Goal: Navigation & Orientation: Understand site structure

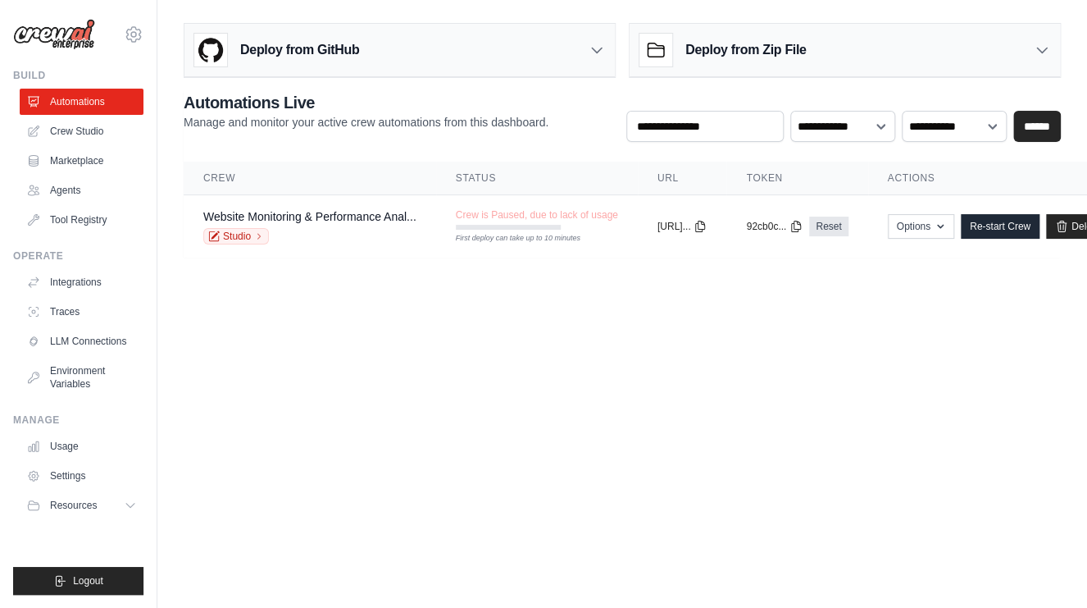
click at [257, 353] on body "ulyssesf@ciandt.com Settings Build Automations Crew Studio GitHub" at bounding box center [543, 304] width 1087 height 608
click at [98, 130] on link "Crew Studio" at bounding box center [83, 131] width 124 height 26
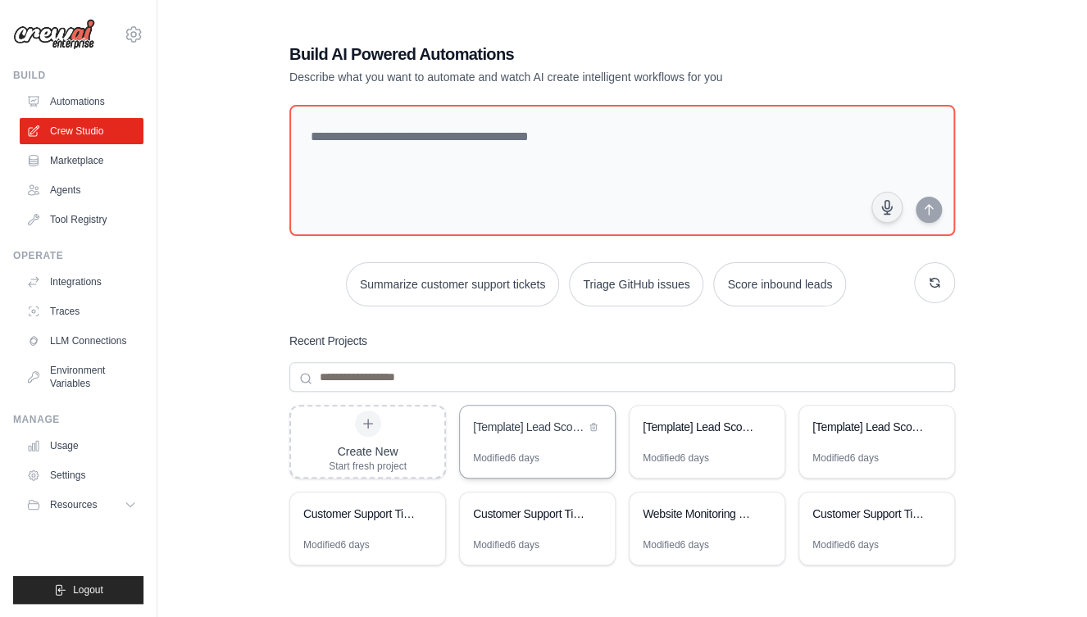
click at [522, 440] on div "[Template] Lead Scoring and Strategy Crew" at bounding box center [537, 429] width 155 height 46
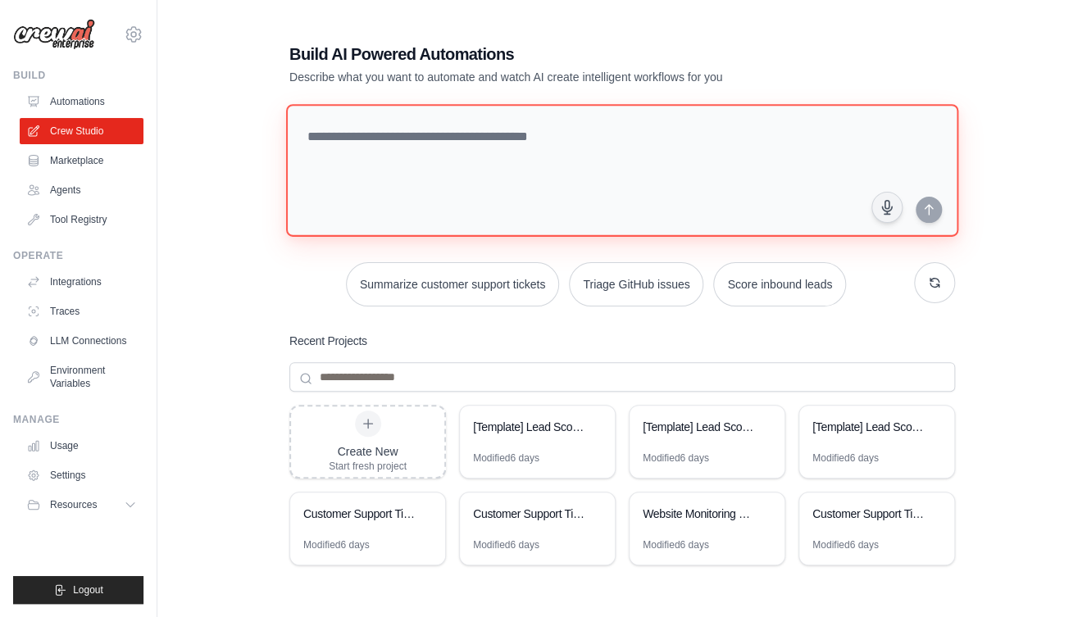
click at [362, 172] on textarea at bounding box center [622, 170] width 672 height 133
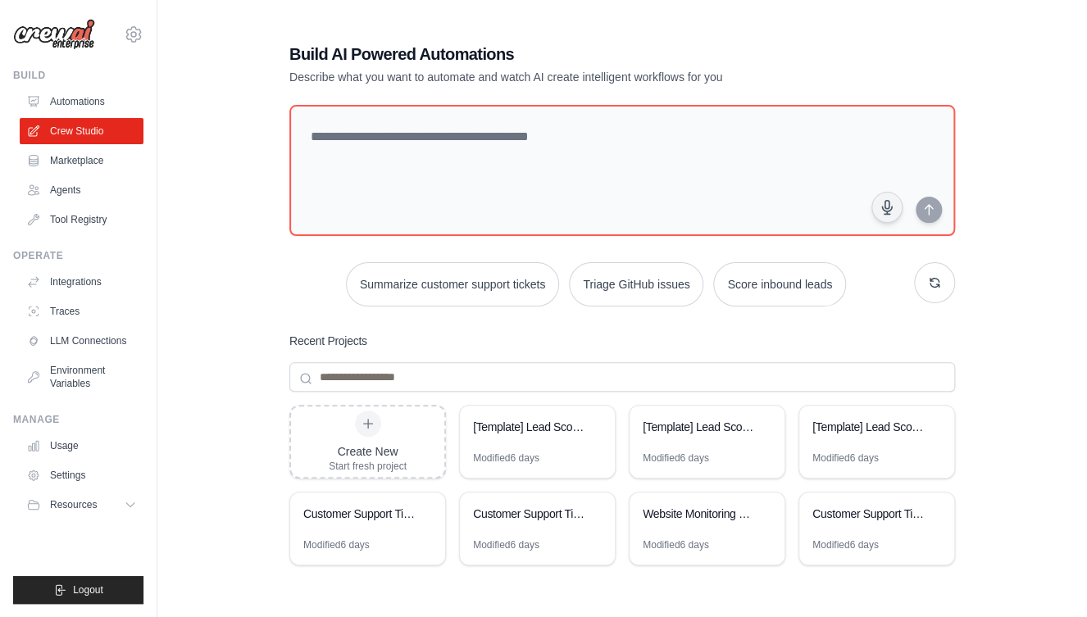
click at [265, 245] on div "Build AI Powered Automations Describe what you want to automate and watch AI cr…" at bounding box center [622, 354] width 877 height 677
click at [81, 277] on link "Integrations" at bounding box center [83, 282] width 124 height 26
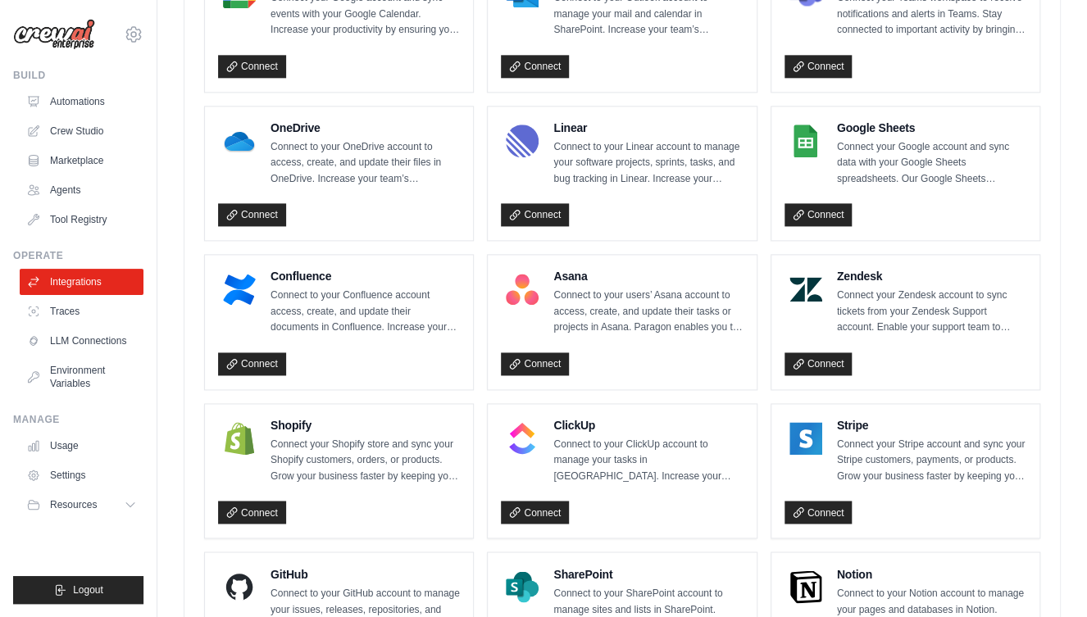
scroll to position [854, 0]
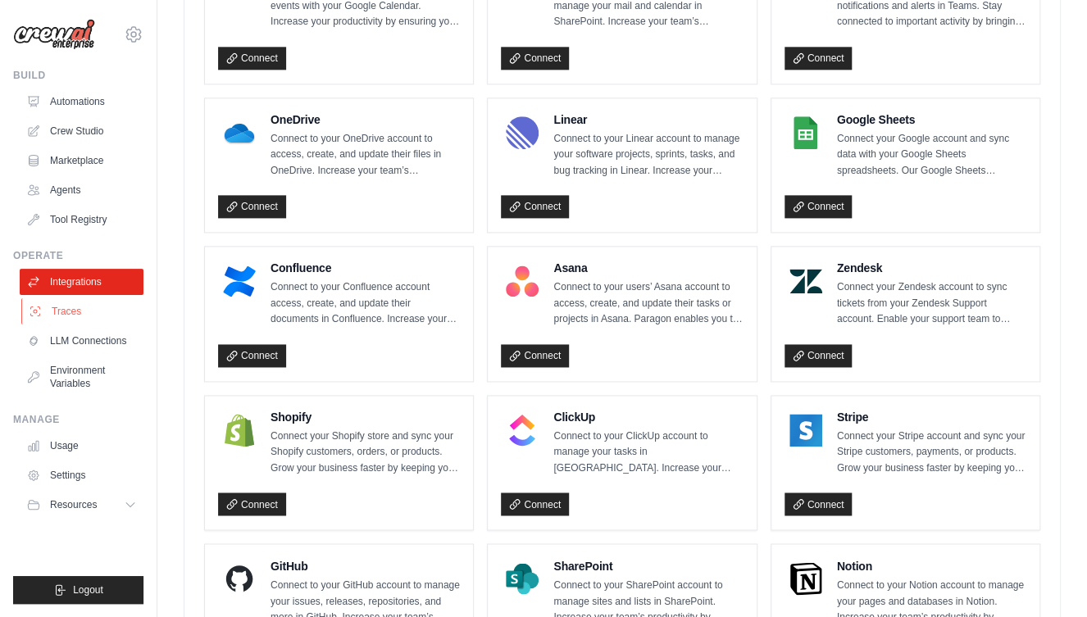
click at [56, 312] on link "Traces" at bounding box center [83, 311] width 124 height 26
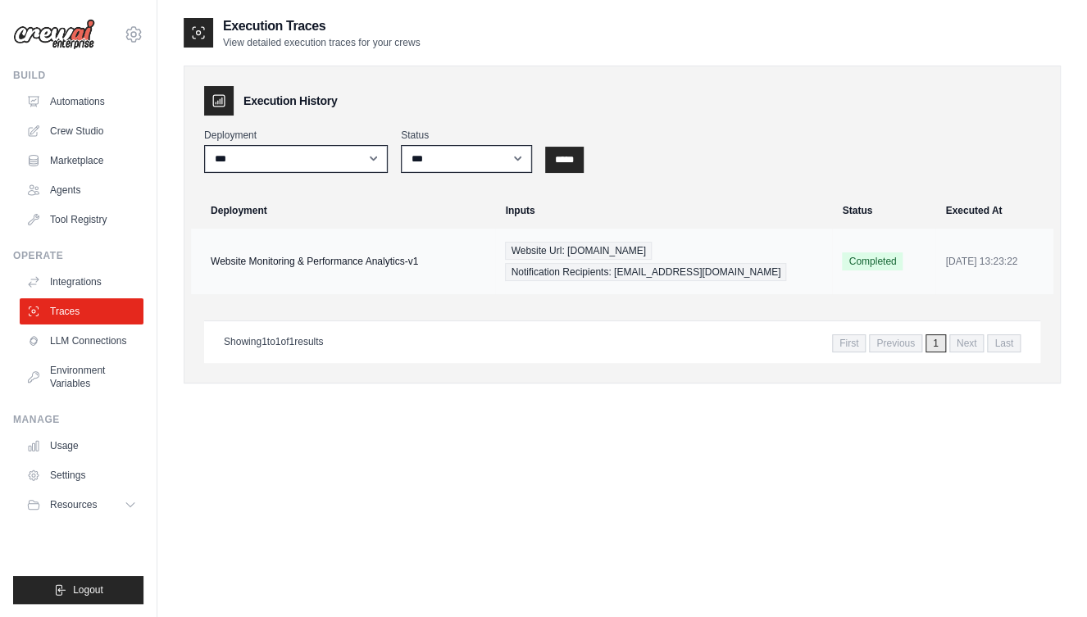
click at [324, 262] on td "Website Monitoring & Performance Analytics-v1" at bounding box center [343, 262] width 304 height 66
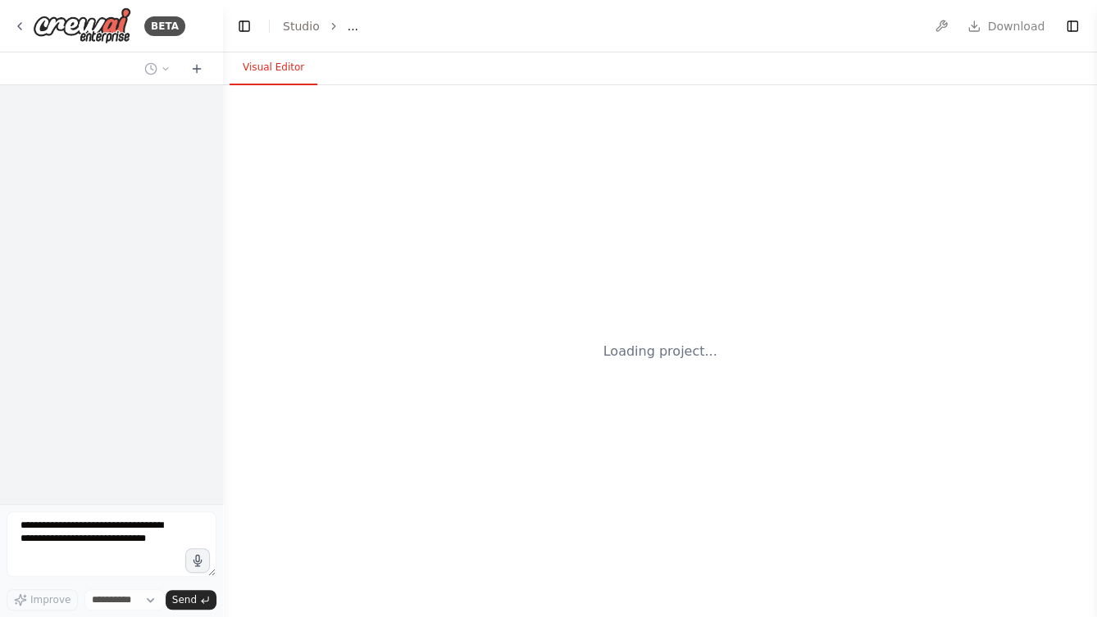
select select "****"
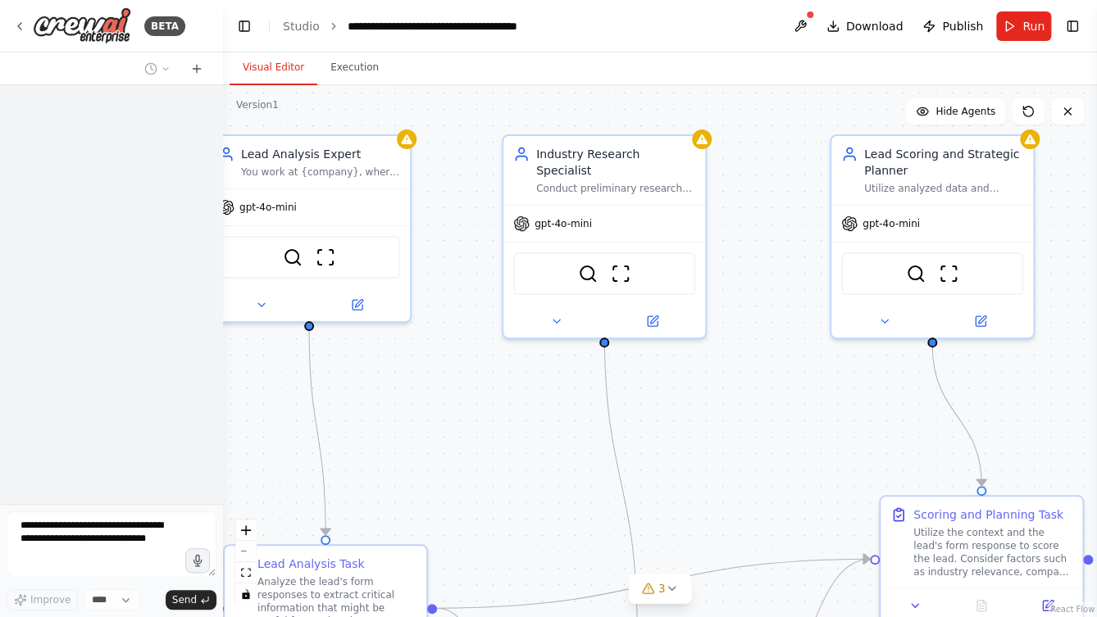
scroll to position [157, 0]
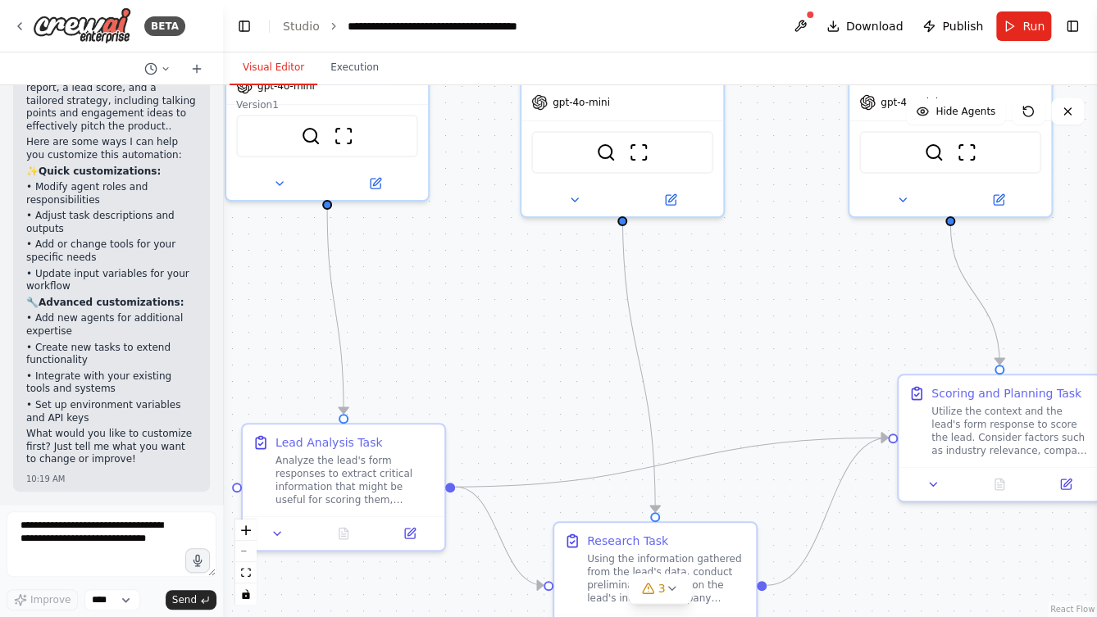
drag, startPoint x: 740, startPoint y: 438, endPoint x: 759, endPoint y: 321, distance: 118.8
click at [759, 320] on div ".deletable-edge-delete-btn { width: 20px; height: 20px; border: 0px solid #ffff…" at bounding box center [660, 351] width 874 height 532
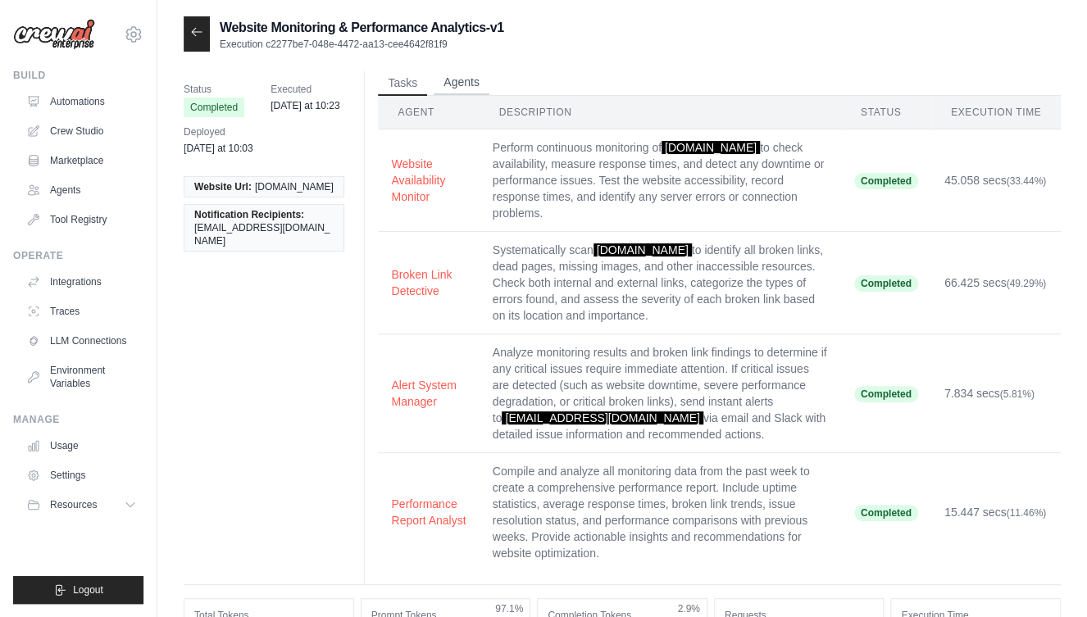
click at [452, 84] on button "Agents" at bounding box center [462, 83] width 56 height 25
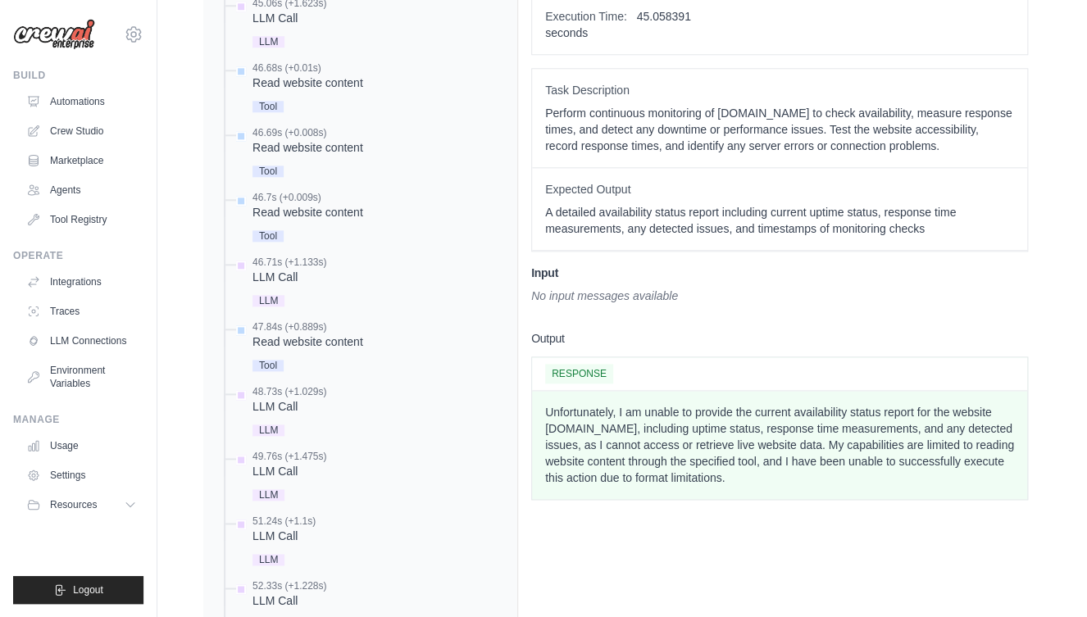
scroll to position [742, 0]
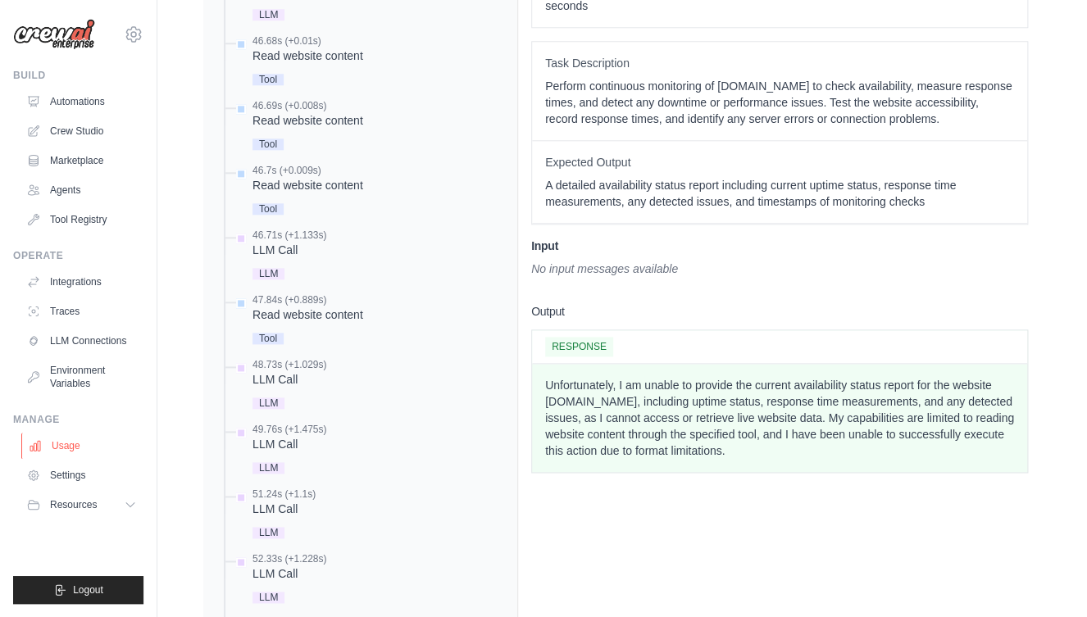
click at [62, 447] on link "Usage" at bounding box center [83, 446] width 124 height 26
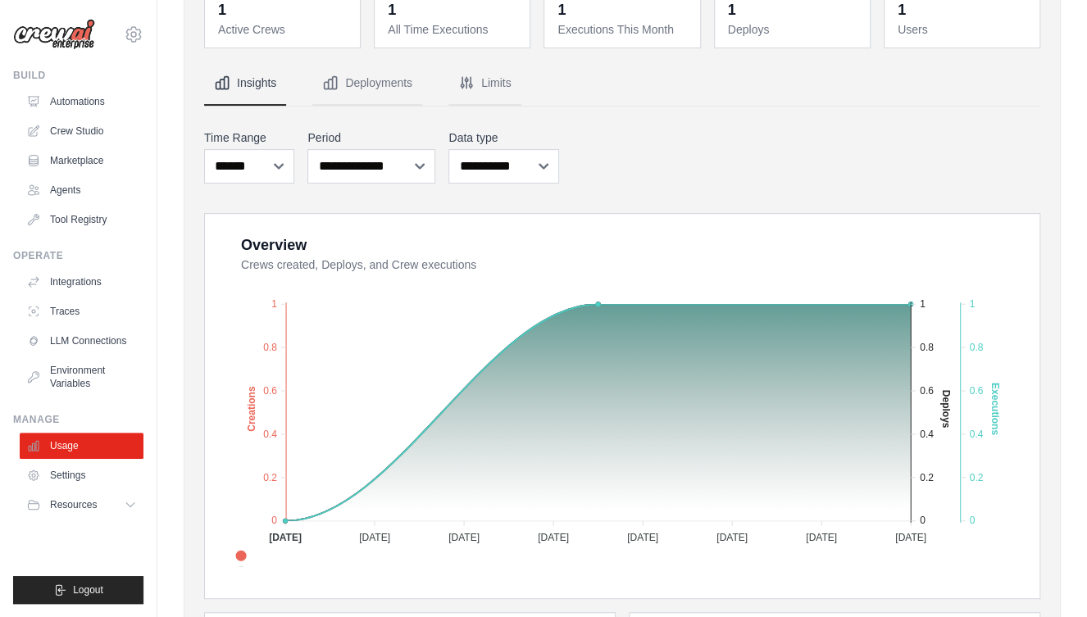
scroll to position [148, 0]
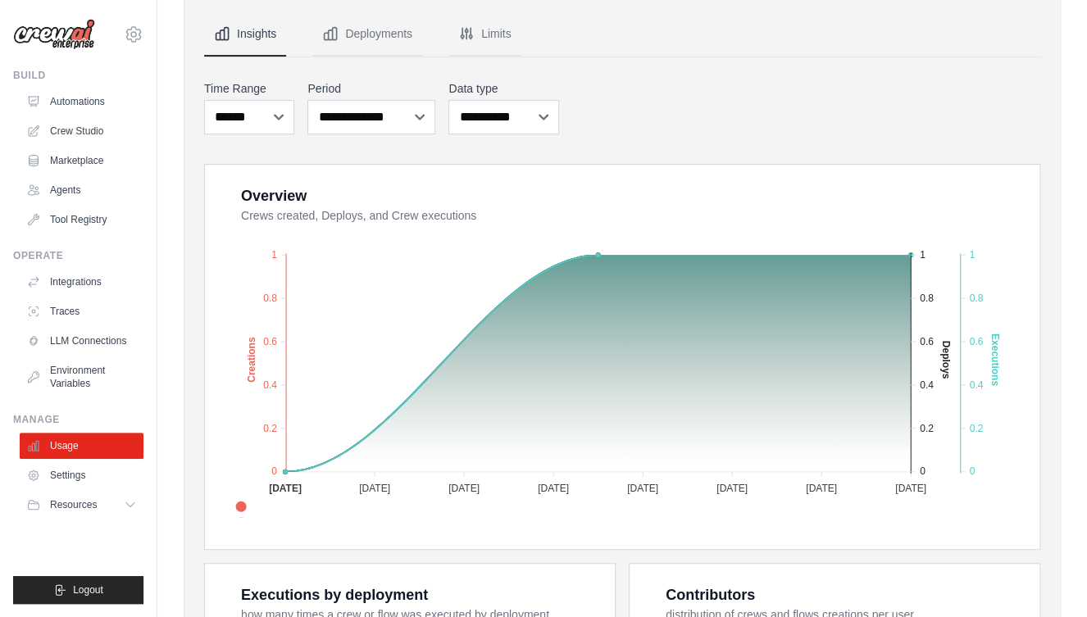
click at [1060, 404] on div "1 Active Crews 1 All Time Executions 1 Executions This Month 1 Deploys 1 Users" at bounding box center [622, 458] width 877 height 1081
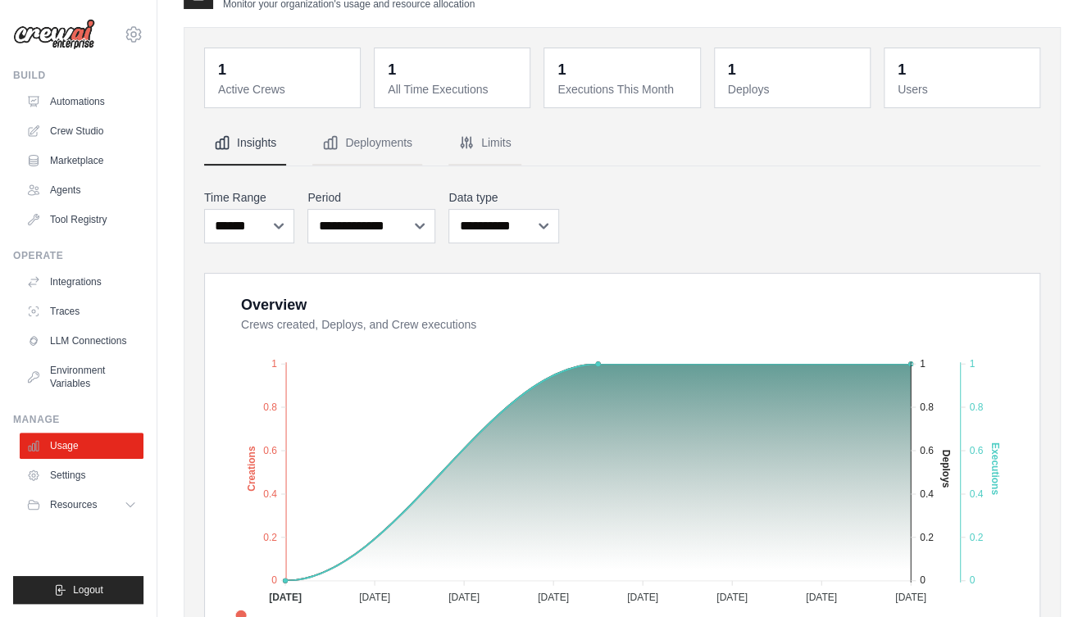
scroll to position [0, 0]
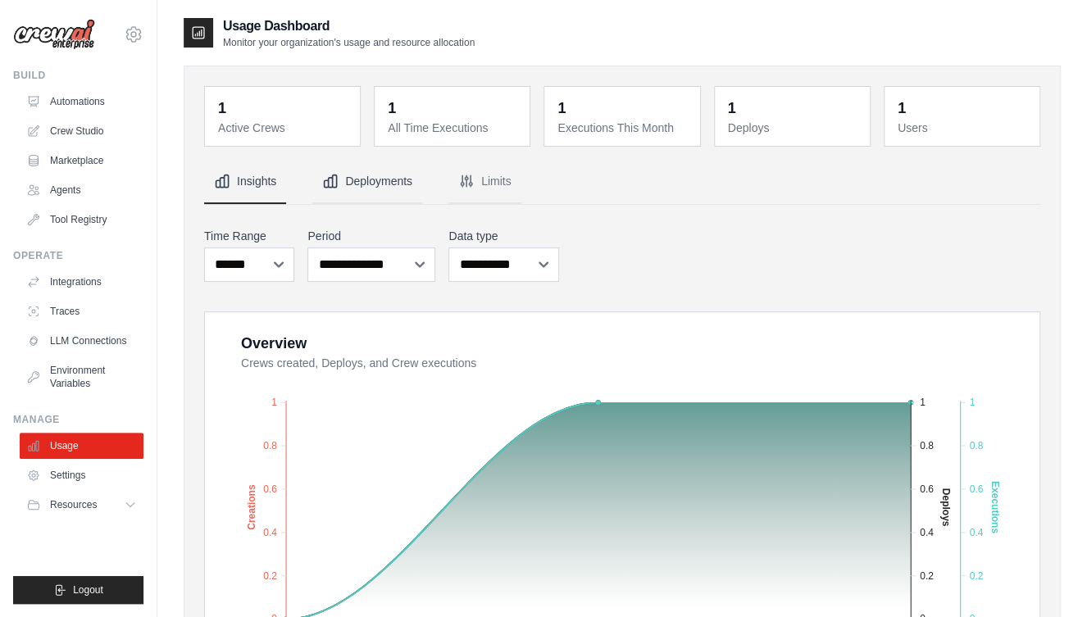
click at [353, 191] on button "Deployments" at bounding box center [367, 182] width 110 height 44
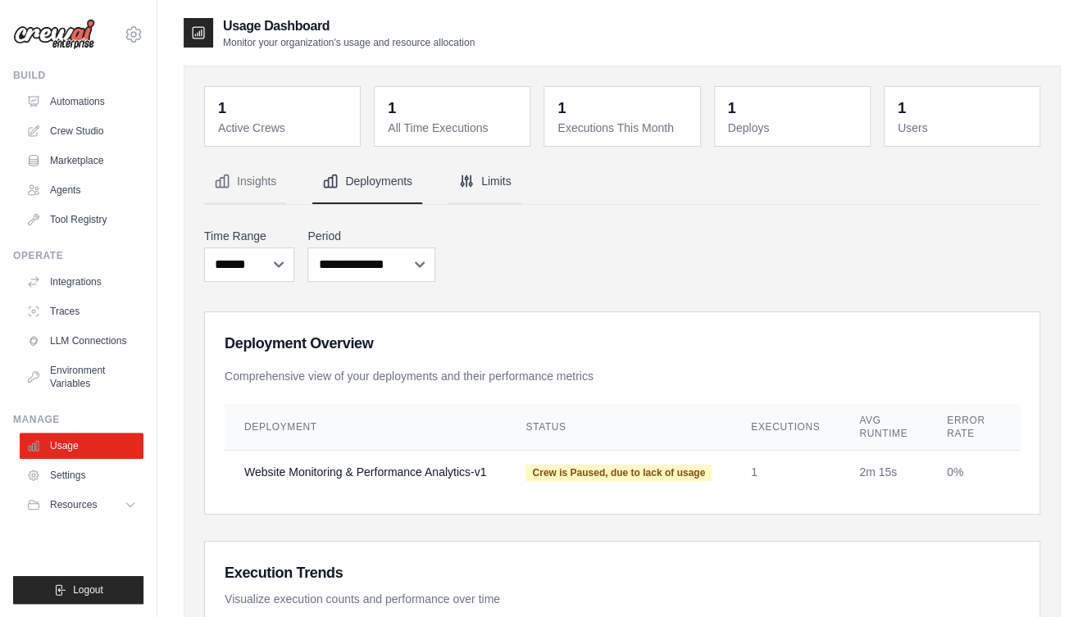
click at [492, 180] on button "Limits" at bounding box center [485, 182] width 73 height 44
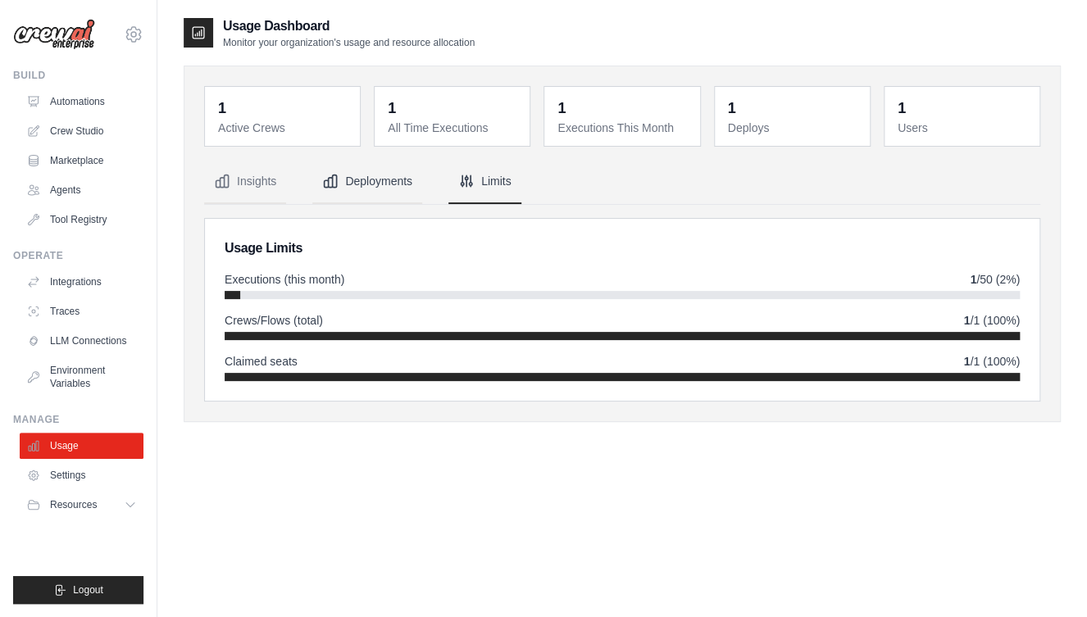
click at [416, 171] on button "Deployments" at bounding box center [367, 182] width 110 height 44
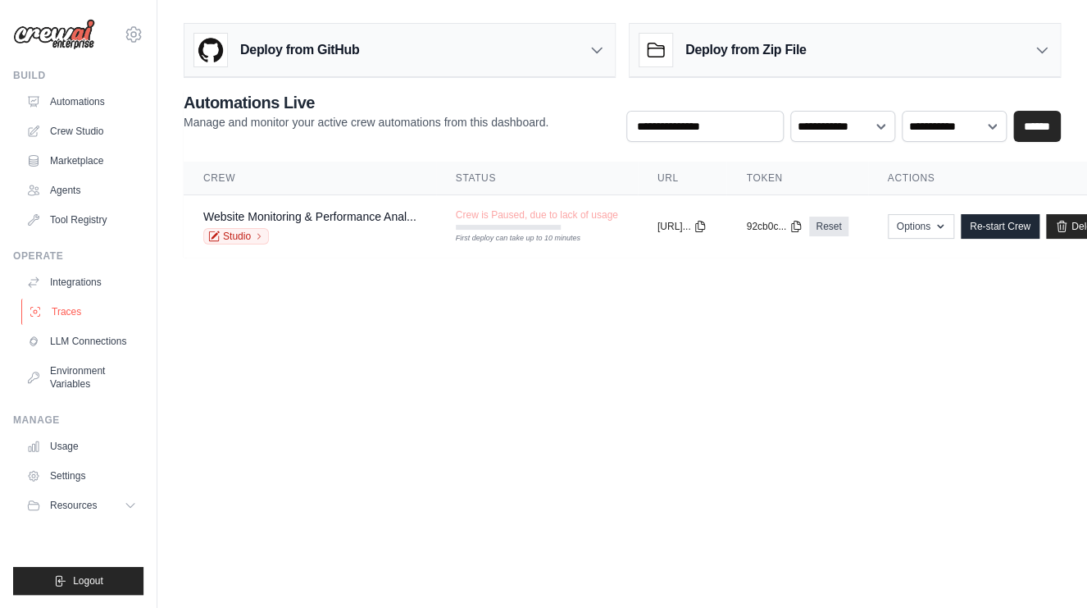
click at [71, 312] on link "Traces" at bounding box center [83, 311] width 124 height 26
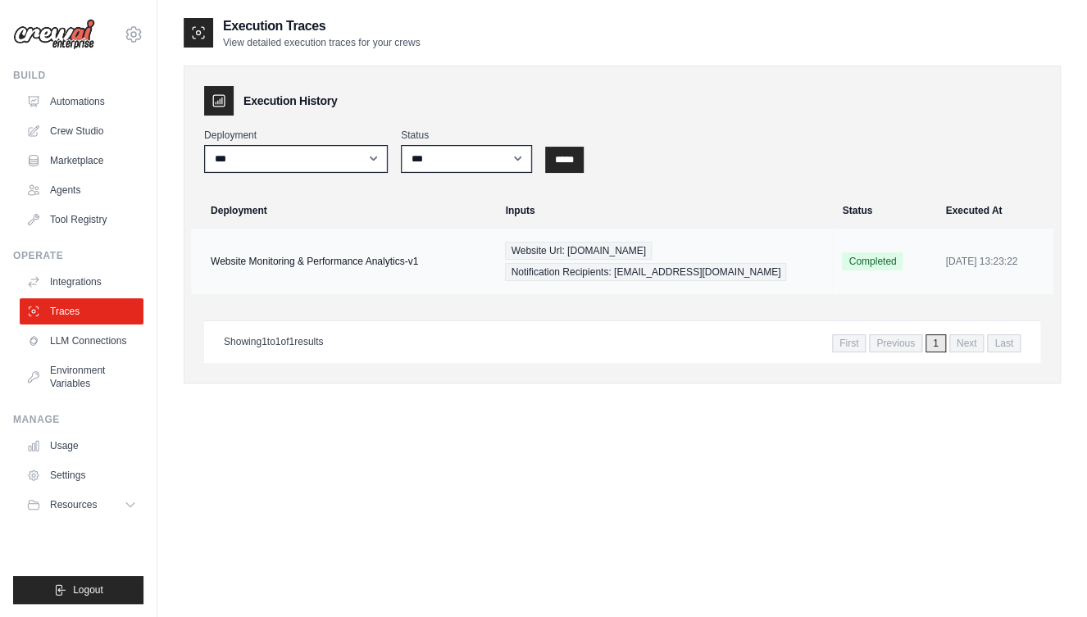
click at [291, 257] on td "Website Monitoring & Performance Analytics-v1" at bounding box center [343, 262] width 304 height 66
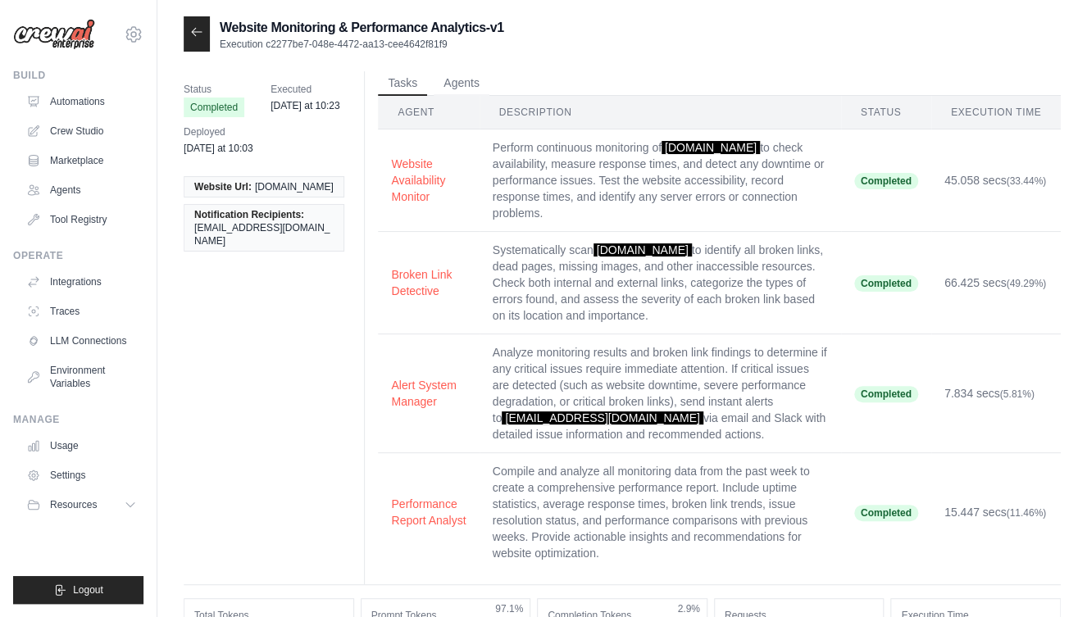
click at [65, 444] on link "Usage" at bounding box center [82, 446] width 124 height 26
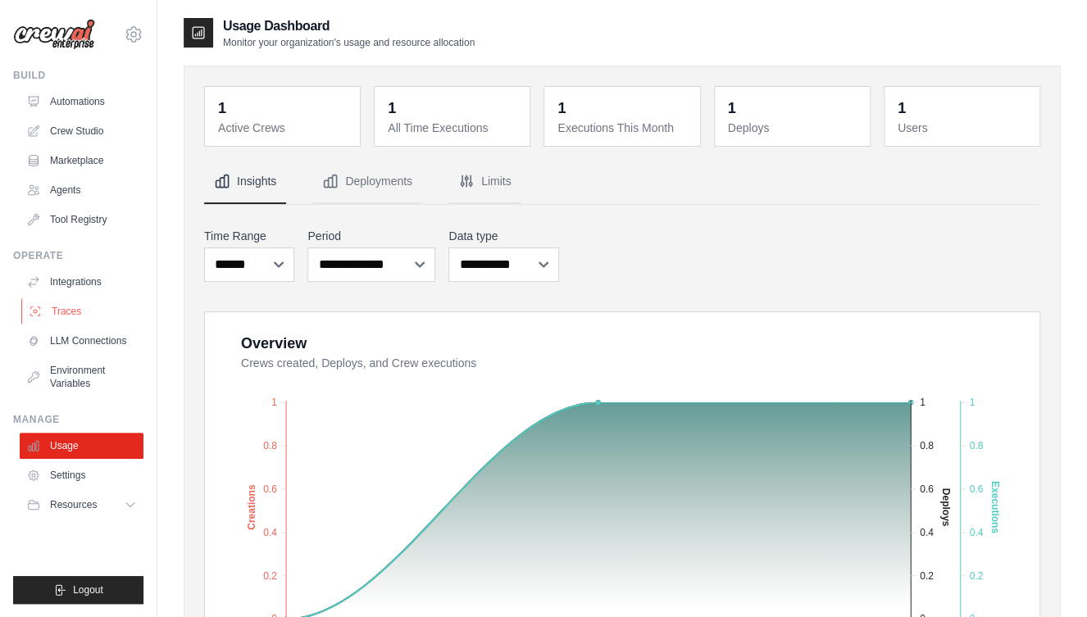
click at [66, 316] on link "Traces" at bounding box center [83, 311] width 124 height 26
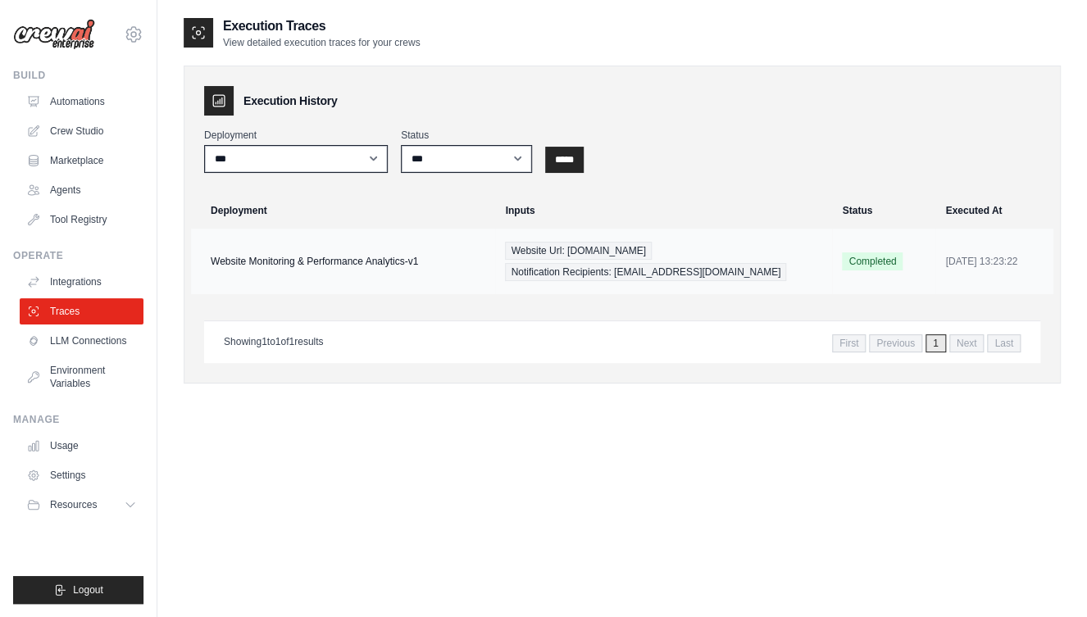
click at [256, 272] on td "Website Monitoring & Performance Analytics-v1" at bounding box center [343, 262] width 304 height 66
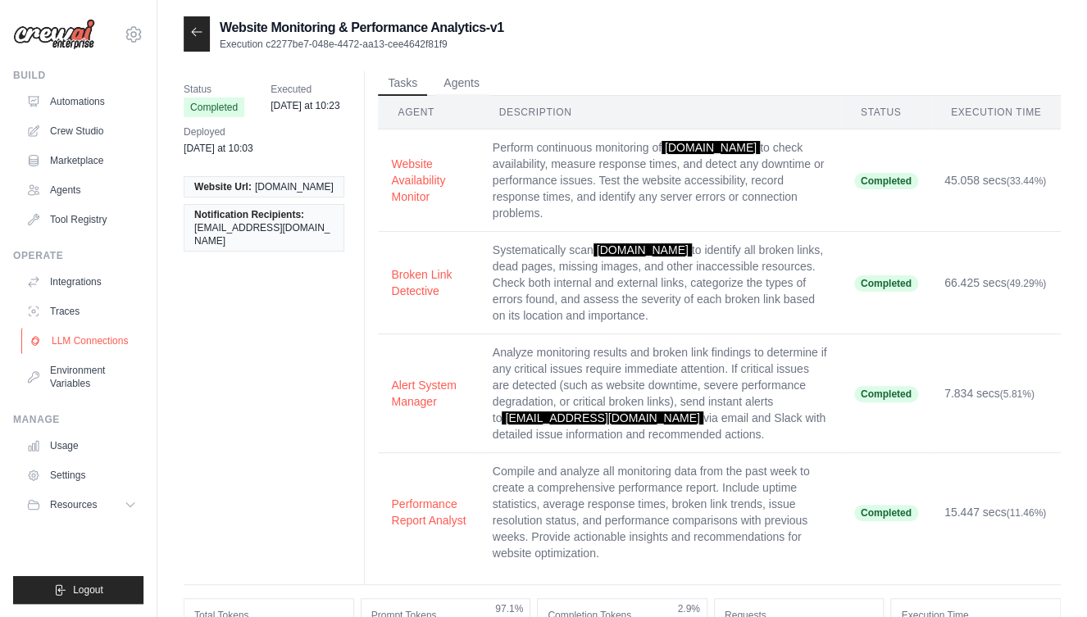
click at [100, 347] on link "LLM Connections" at bounding box center [83, 341] width 124 height 26
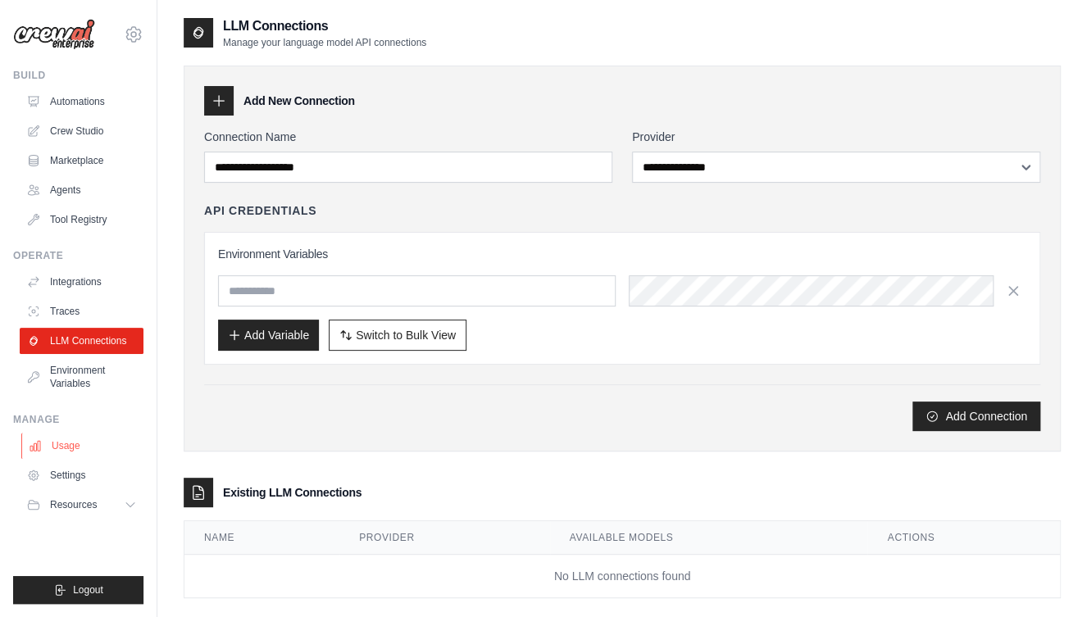
click at [78, 437] on link "Usage" at bounding box center [83, 446] width 124 height 26
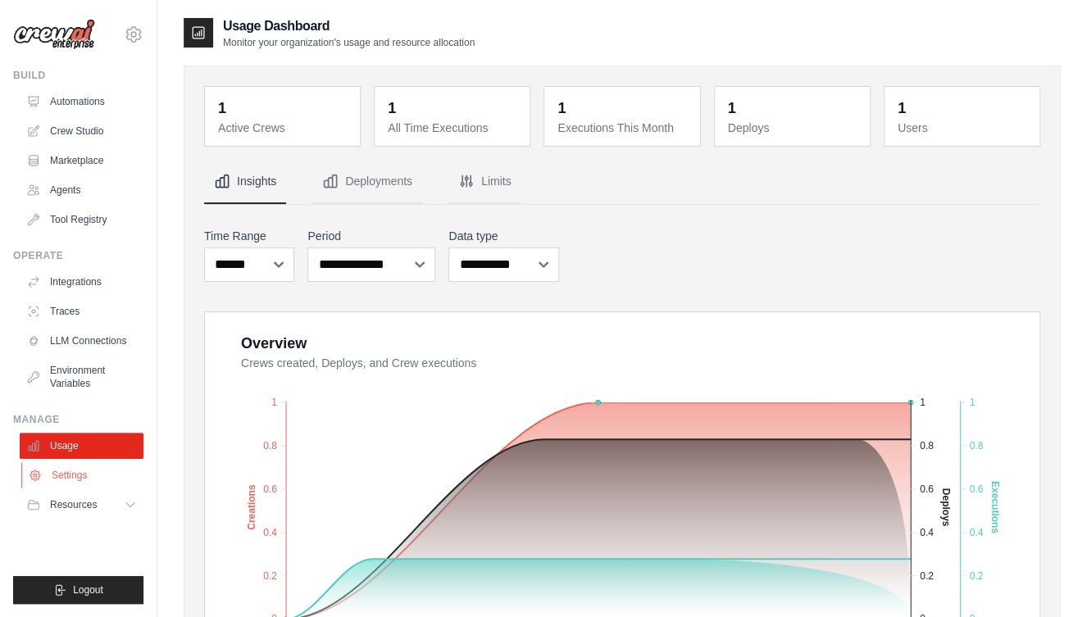
click at [81, 473] on link "Settings" at bounding box center [83, 475] width 124 height 26
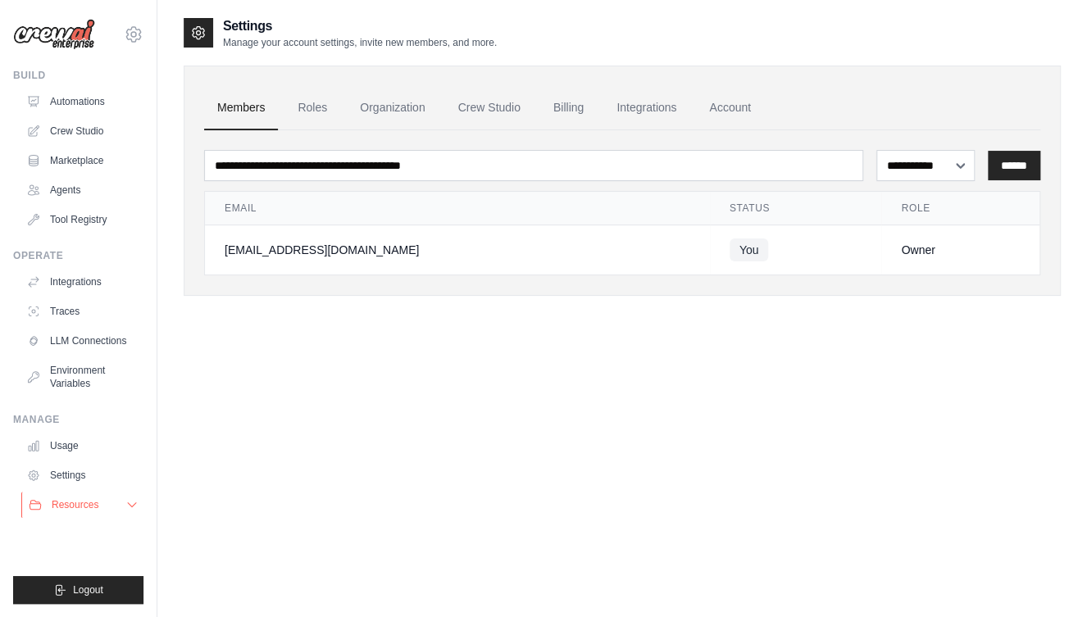
click at [81, 511] on span "Resources" at bounding box center [75, 505] width 47 height 13
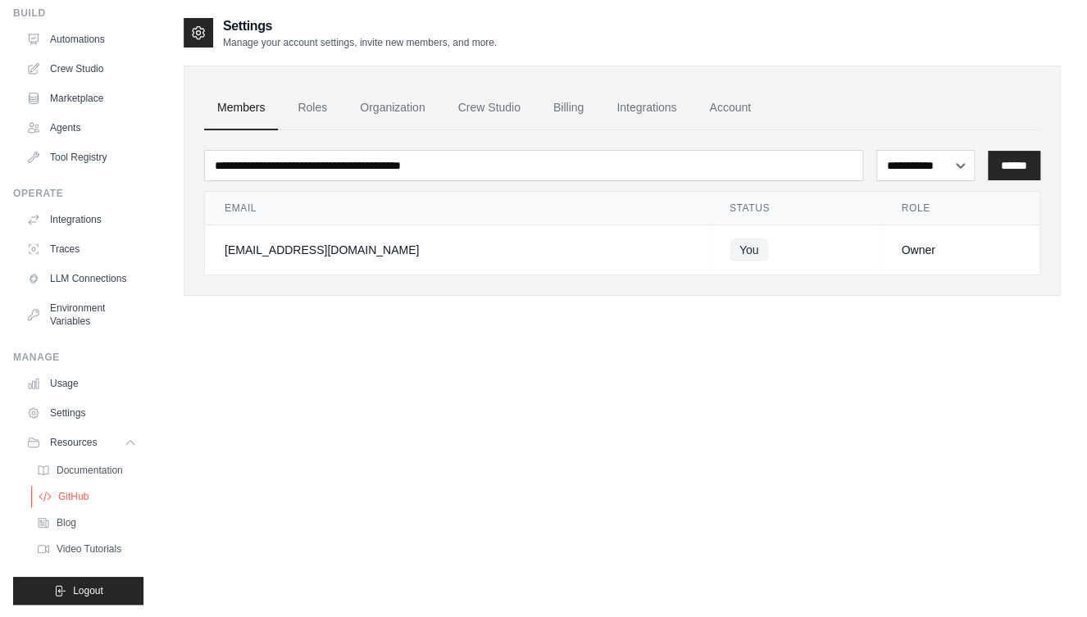
click at [80, 492] on span "GitHub" at bounding box center [73, 496] width 30 height 13
click at [125, 439] on icon at bounding box center [131, 442] width 13 height 13
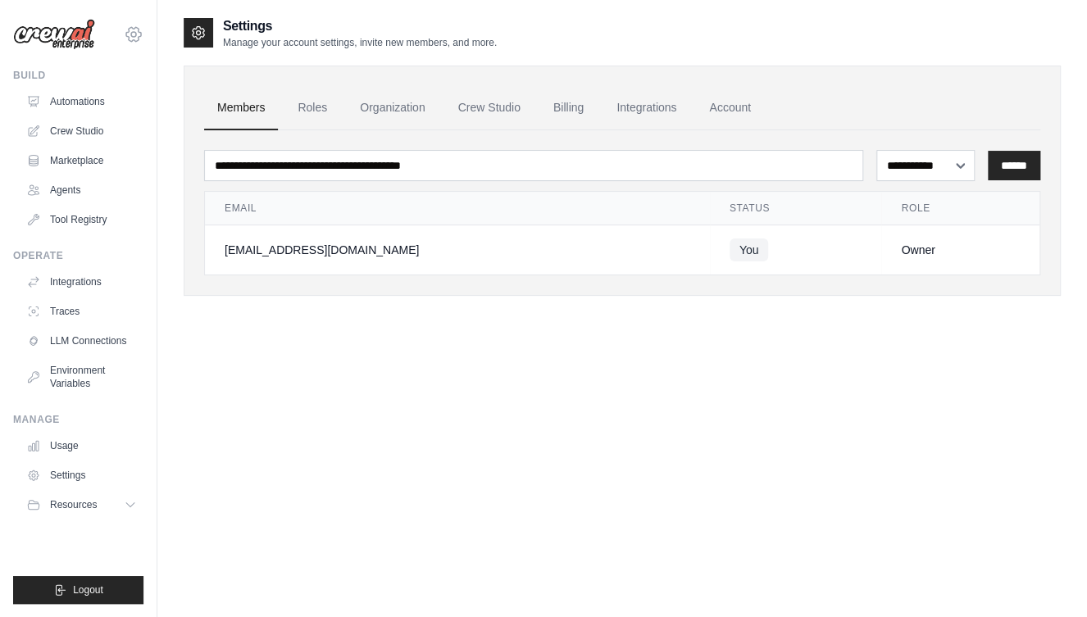
click at [131, 40] on icon at bounding box center [134, 35] width 20 height 20
click at [98, 108] on link "Settings" at bounding box center [134, 111] width 144 height 30
click at [474, 112] on link "Crew Studio" at bounding box center [489, 108] width 89 height 44
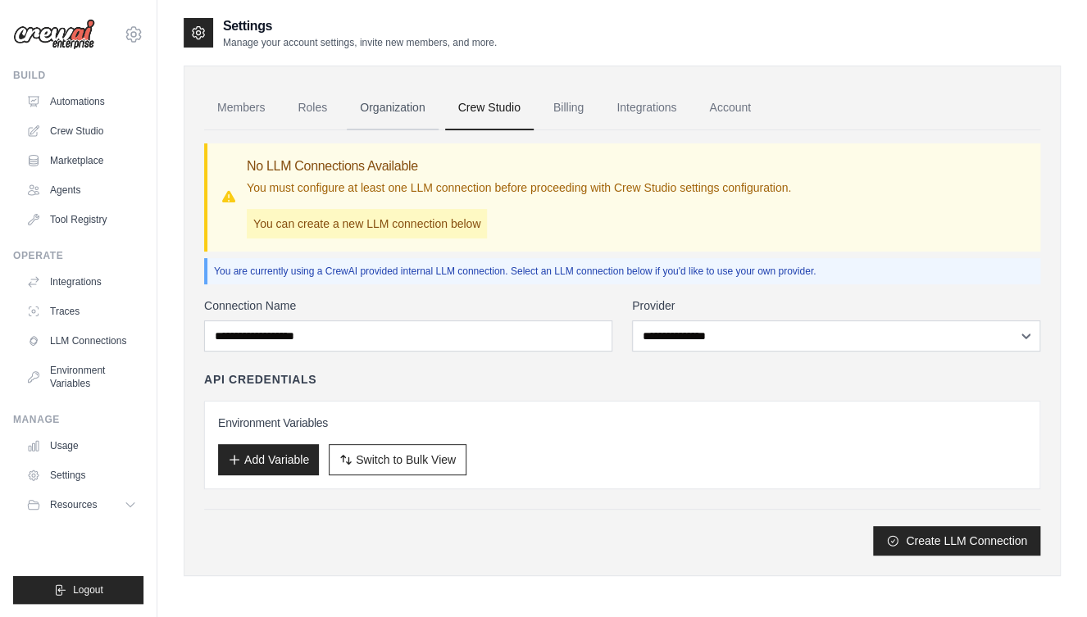
click at [393, 109] on link "Organization" at bounding box center [392, 108] width 91 height 44
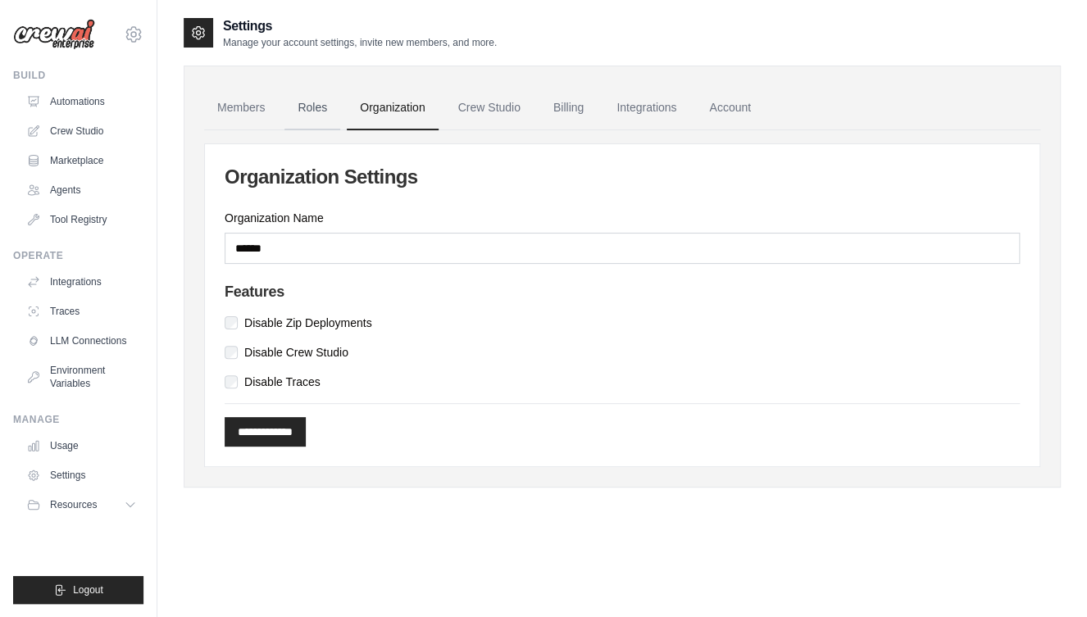
click at [308, 103] on link "Roles" at bounding box center [313, 108] width 56 height 44
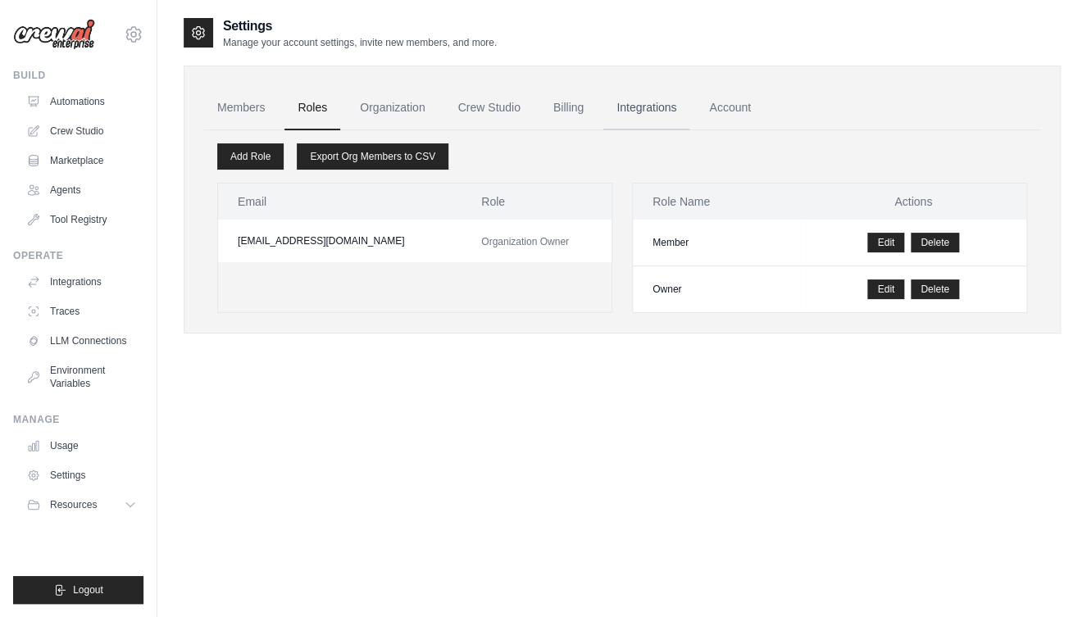
click at [654, 111] on link "Integrations" at bounding box center [647, 108] width 86 height 44
